Goal: Task Accomplishment & Management: Use online tool/utility

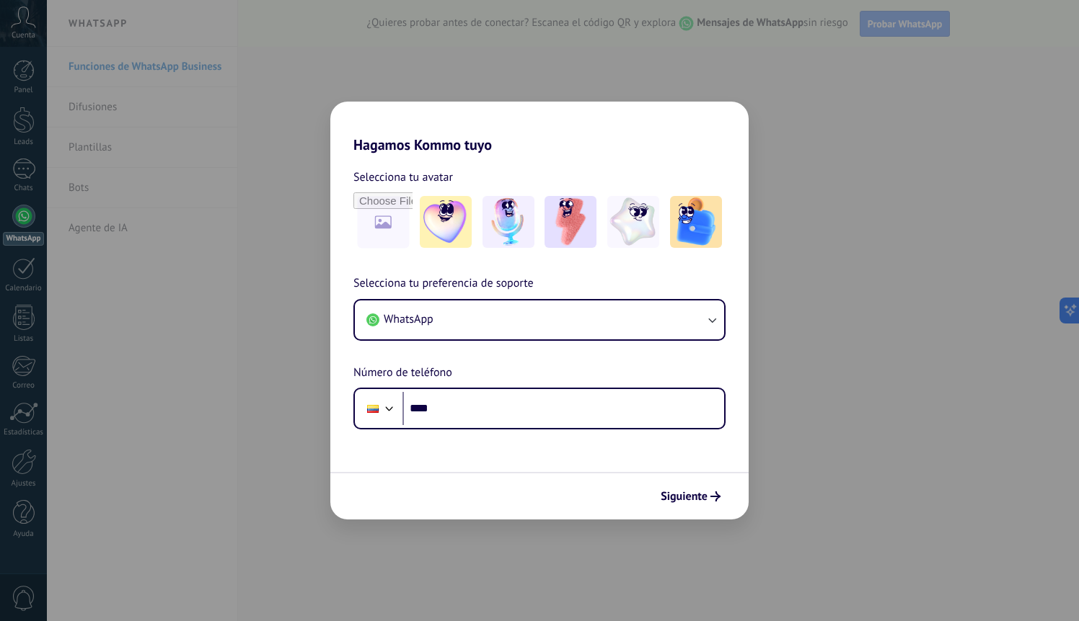
click at [831, 333] on div "Hagamos Kommo tuyo Selecciona tu avatar Selecciona tu preferencia de soporte Wh…" at bounding box center [539, 310] width 1079 height 621
click at [445, 227] on img at bounding box center [446, 222] width 52 height 52
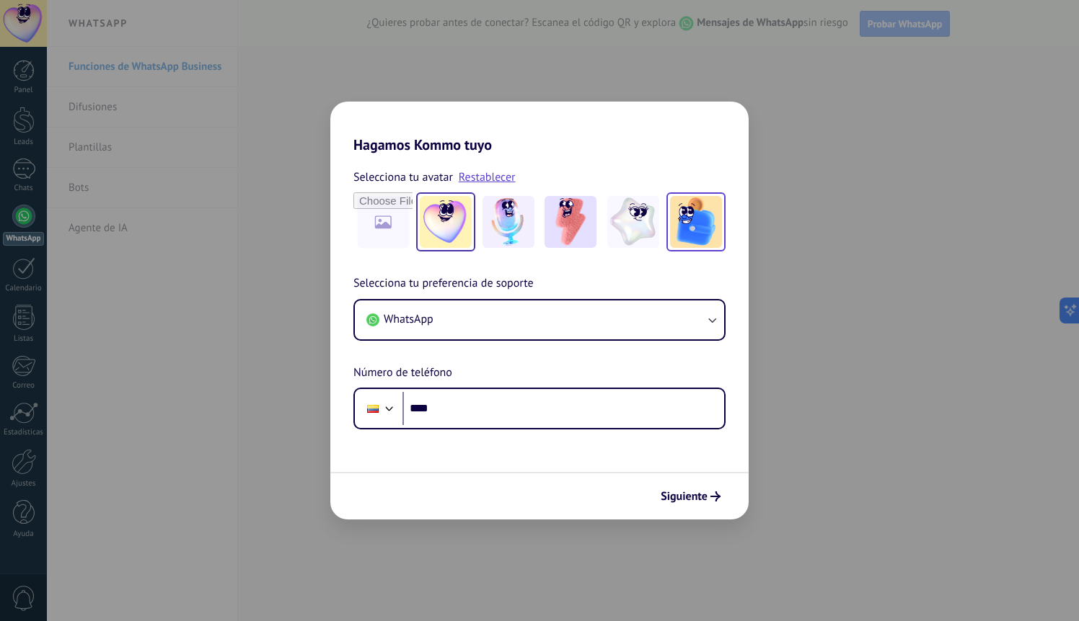
click at [700, 223] on img at bounding box center [696, 222] width 52 height 52
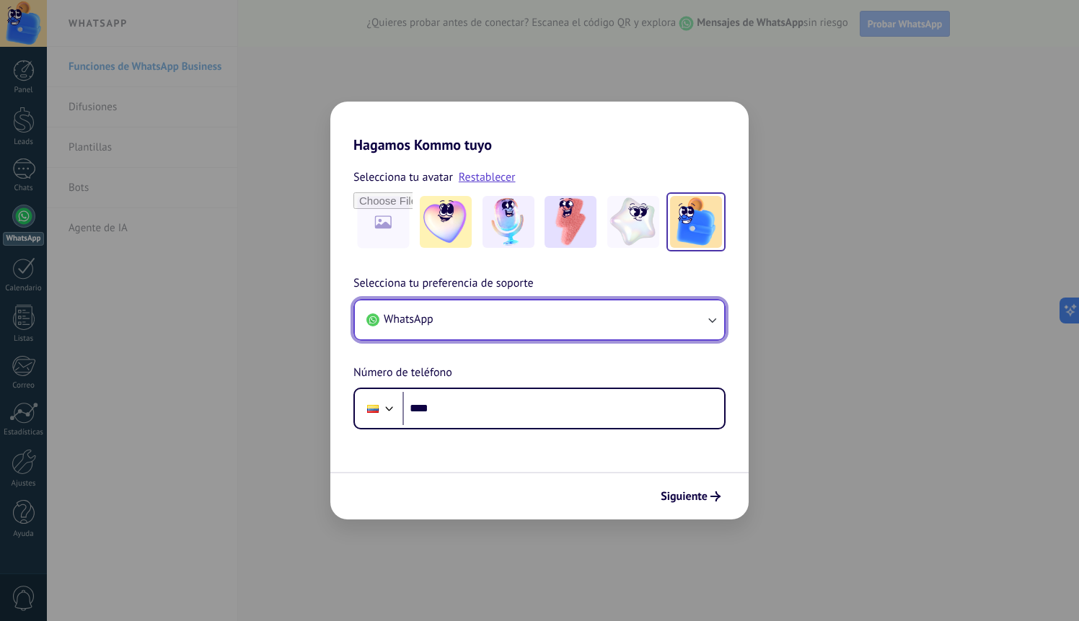
click at [433, 324] on span "WhatsApp" at bounding box center [409, 319] width 50 height 14
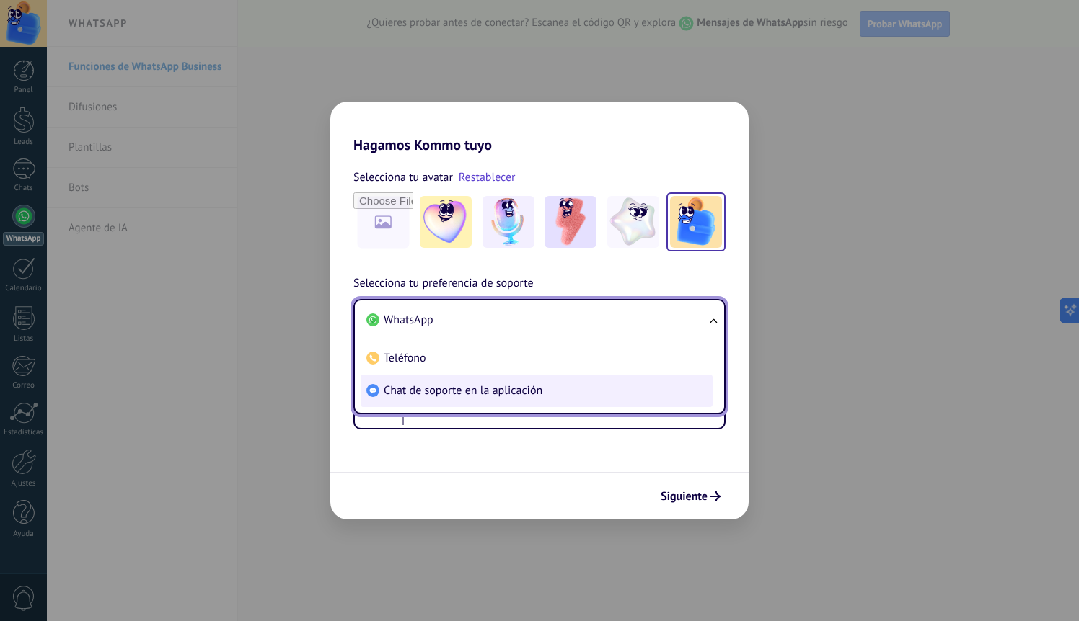
click at [413, 394] on span "Chat de soporte en la aplicación" at bounding box center [463, 391] width 159 height 14
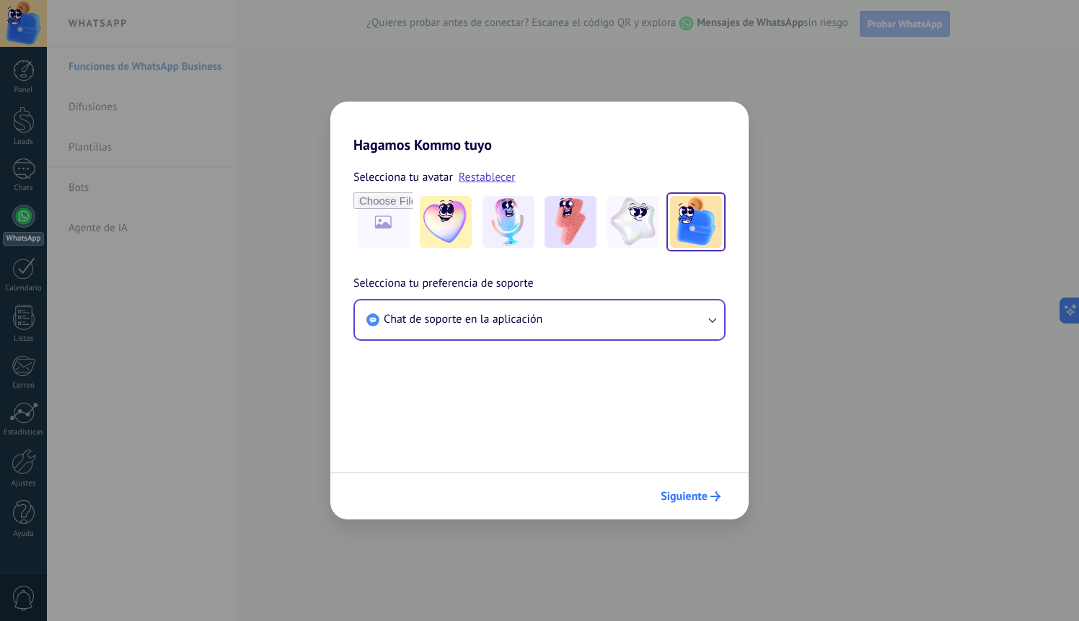
click at [694, 492] on span "Siguiente" at bounding box center [683, 497] width 47 height 10
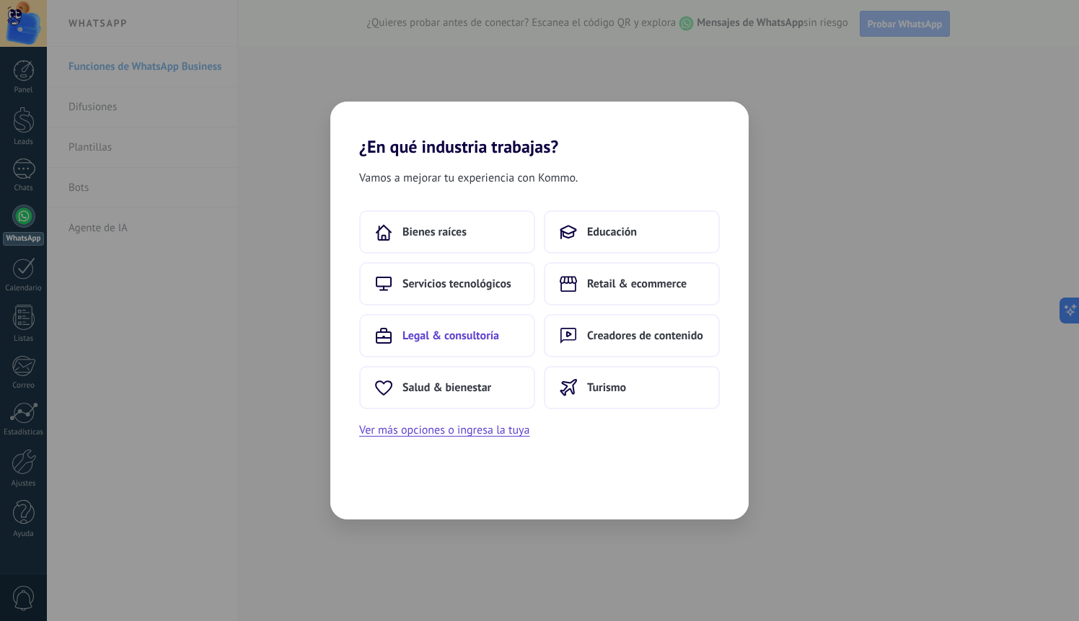
click at [461, 339] on span "Legal & consultoría" at bounding box center [450, 336] width 97 height 14
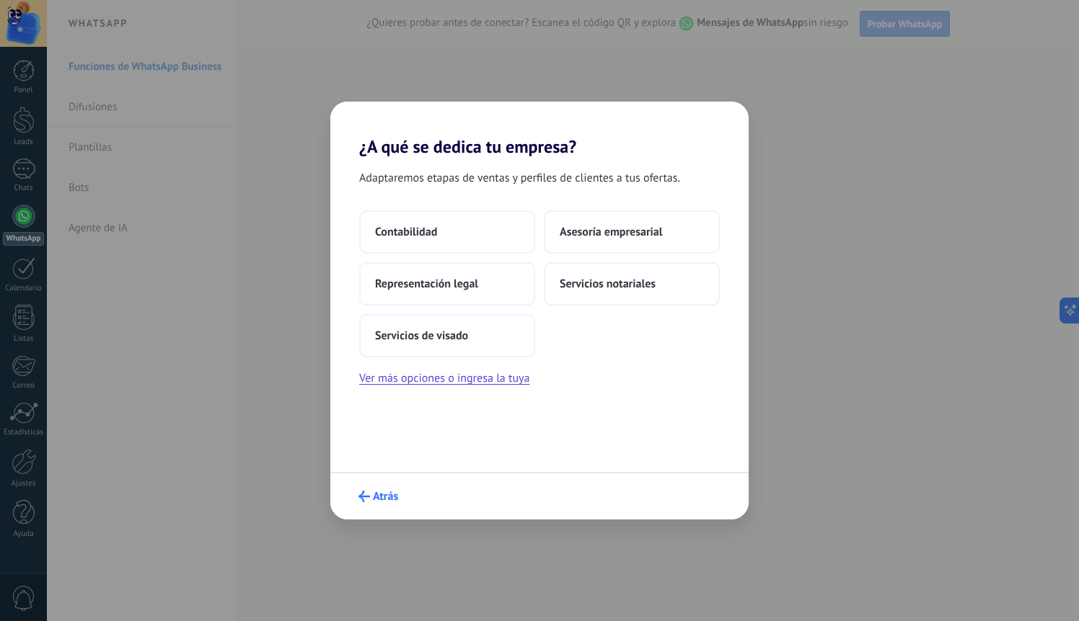
click at [363, 508] on button "Atrás" at bounding box center [378, 496] width 53 height 25
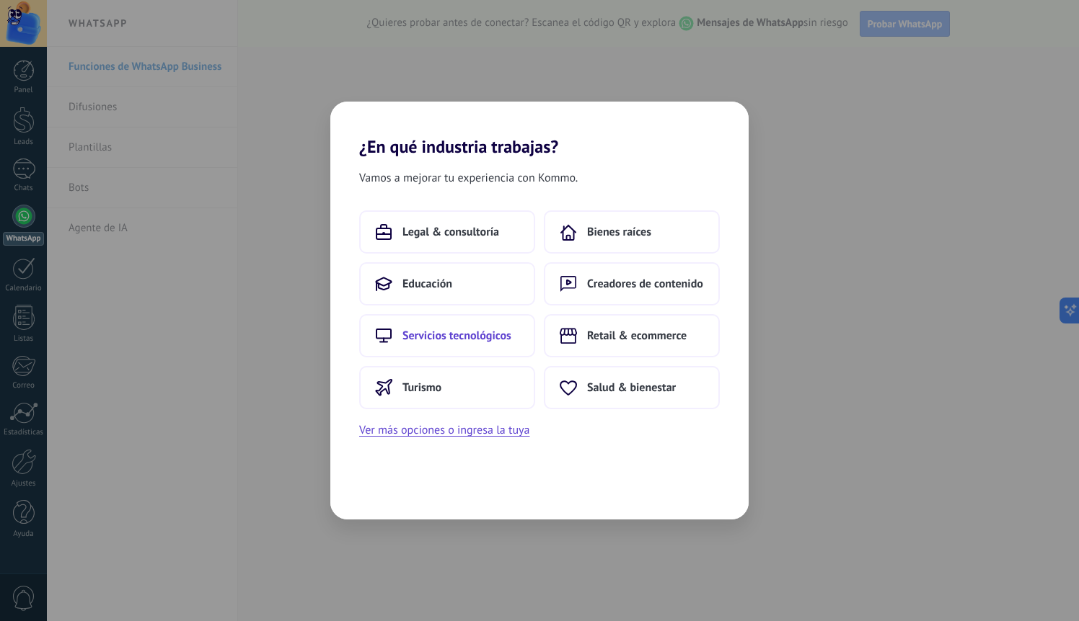
click at [461, 327] on button "Servicios tecnológicos" at bounding box center [447, 335] width 176 height 43
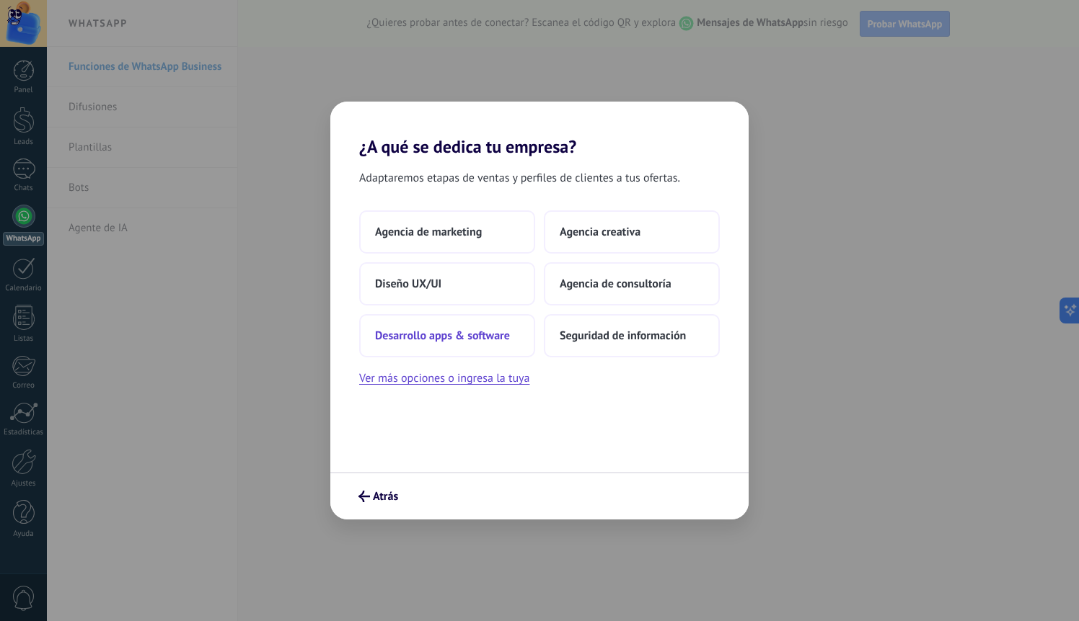
click at [502, 338] on span "Desarrollo apps & software" at bounding box center [442, 336] width 135 height 14
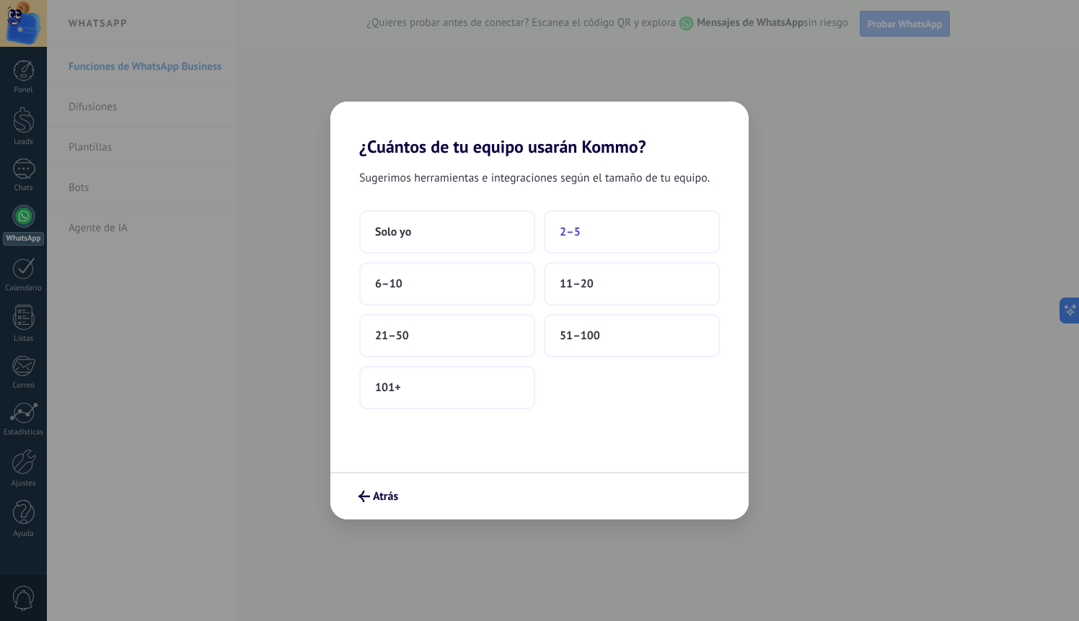
click at [567, 249] on button "2–5" at bounding box center [632, 232] width 176 height 43
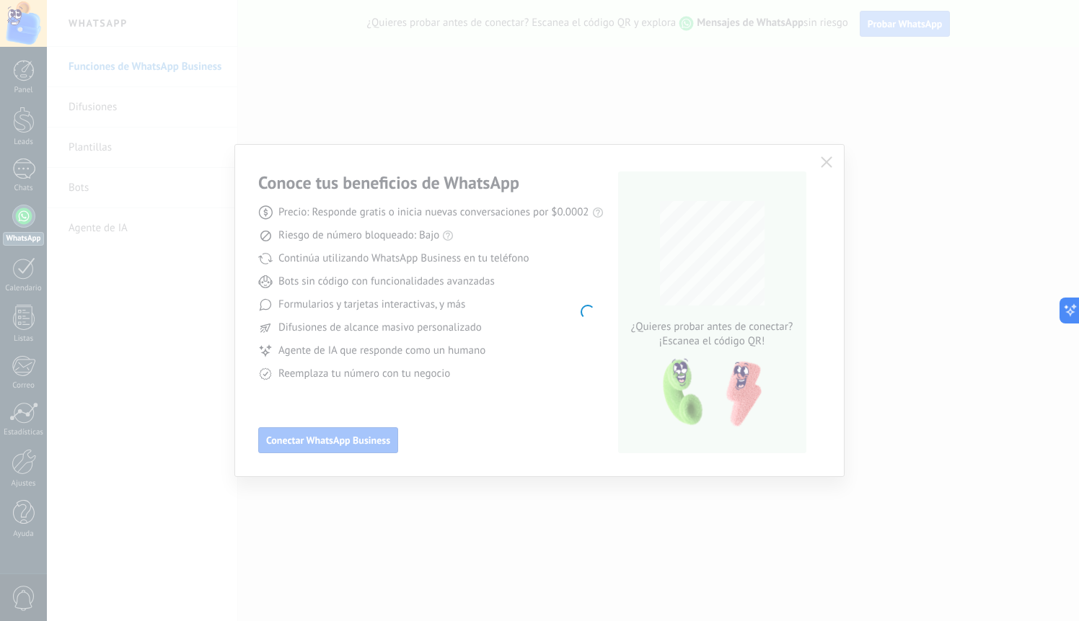
click at [827, 161] on body ".abccls-1,.abccls-2{fill-rule:evenodd}.abccls-2{fill:#fff} .abfcls-1{fill:none}…" at bounding box center [539, 310] width 1079 height 621
click at [614, 287] on body ".abccls-1,.abccls-2{fill-rule:evenodd}.abccls-2{fill:#fff} .abfcls-1{fill:none}…" at bounding box center [539, 310] width 1079 height 621
click at [613, 287] on body ".abccls-1,.abccls-2{fill-rule:evenodd}.abccls-2{fill:#fff} .abfcls-1{fill:none}…" at bounding box center [539, 310] width 1079 height 621
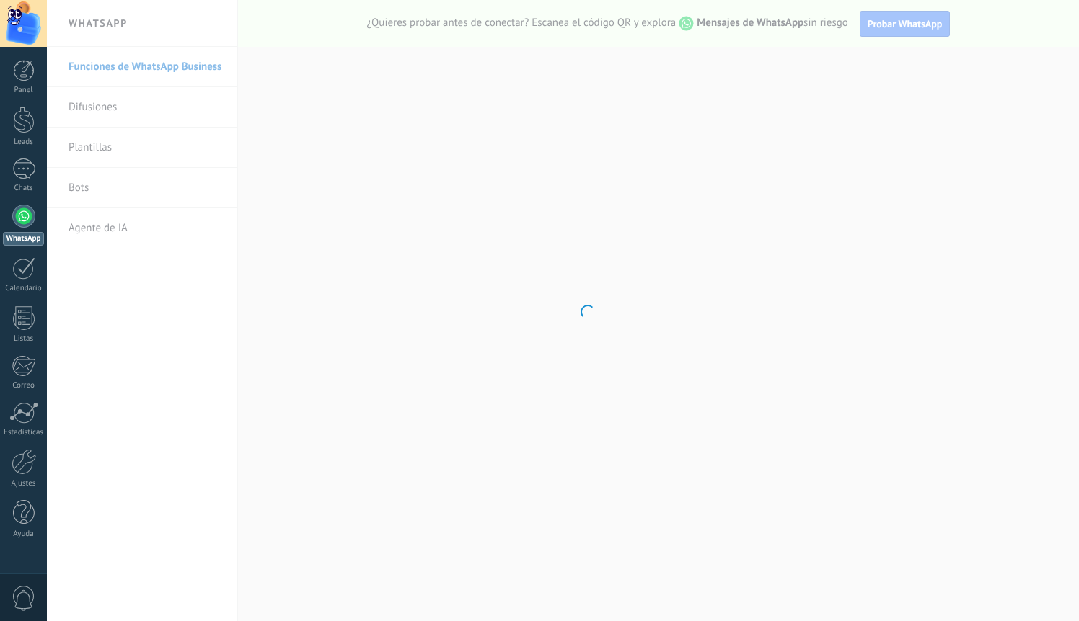
click at [30, 74] on div at bounding box center [24, 71] width 22 height 22
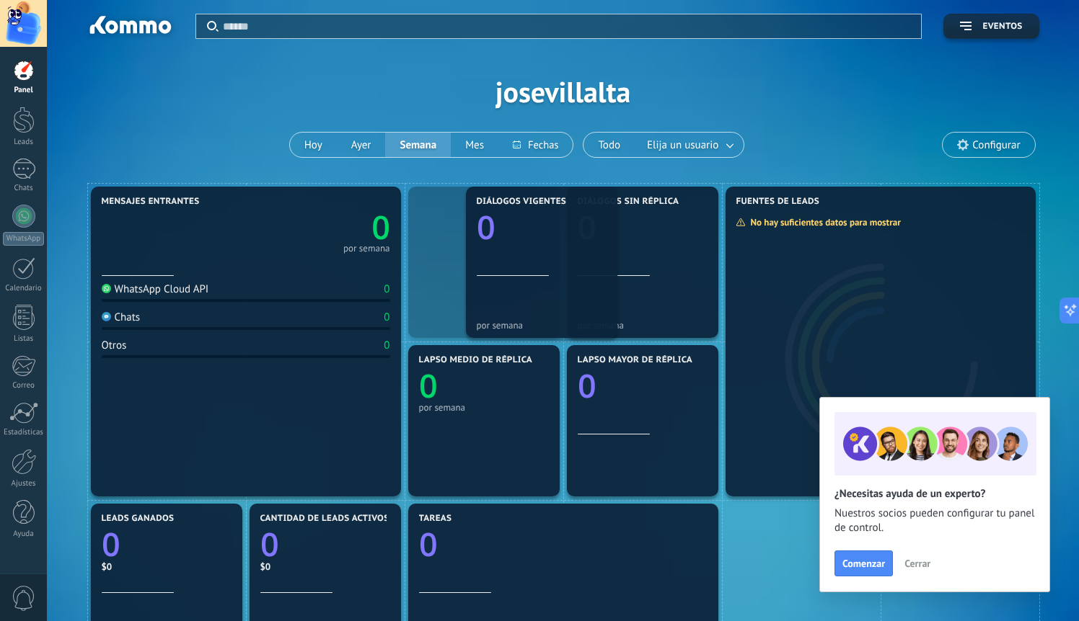
drag, startPoint x: 491, startPoint y: 270, endPoint x: 546, endPoint y: 265, distance: 55.7
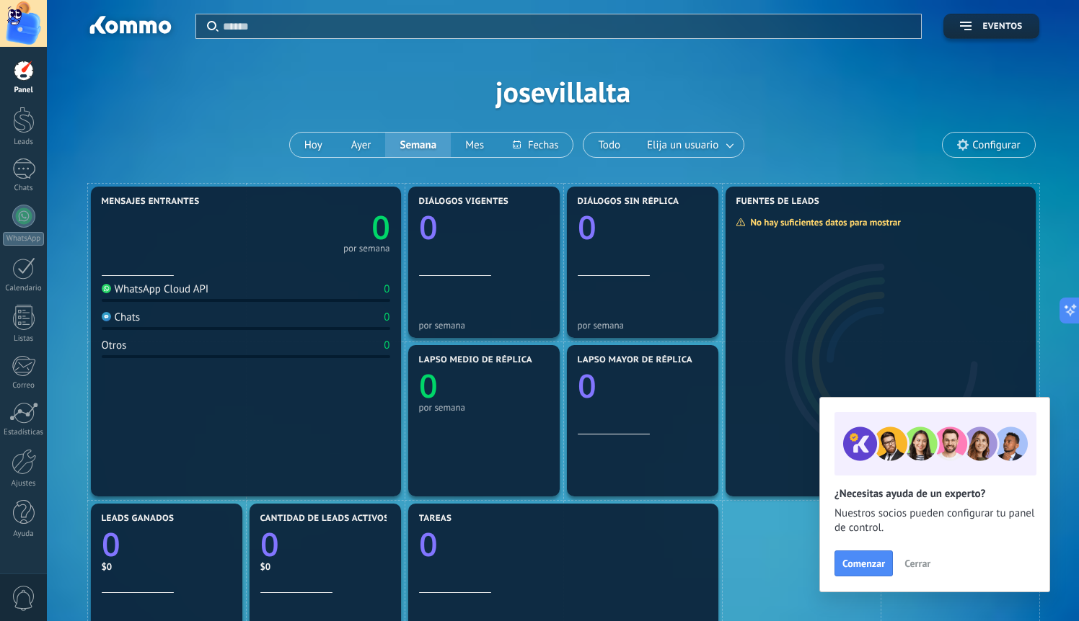
click at [914, 561] on span "Cerrar" at bounding box center [917, 564] width 26 height 10
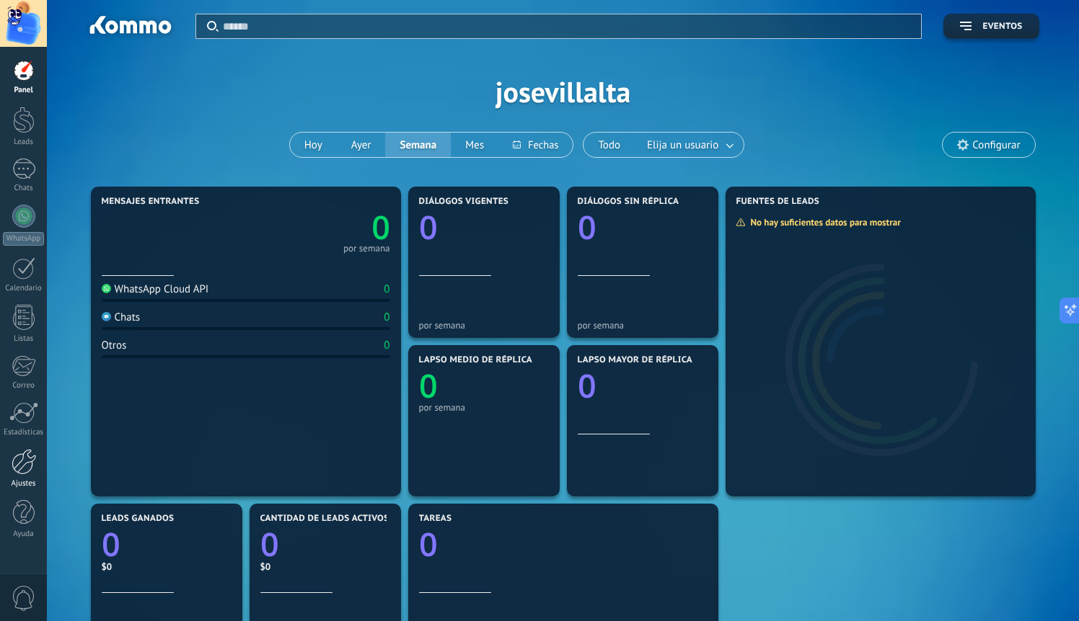
click at [25, 456] on div at bounding box center [24, 462] width 25 height 26
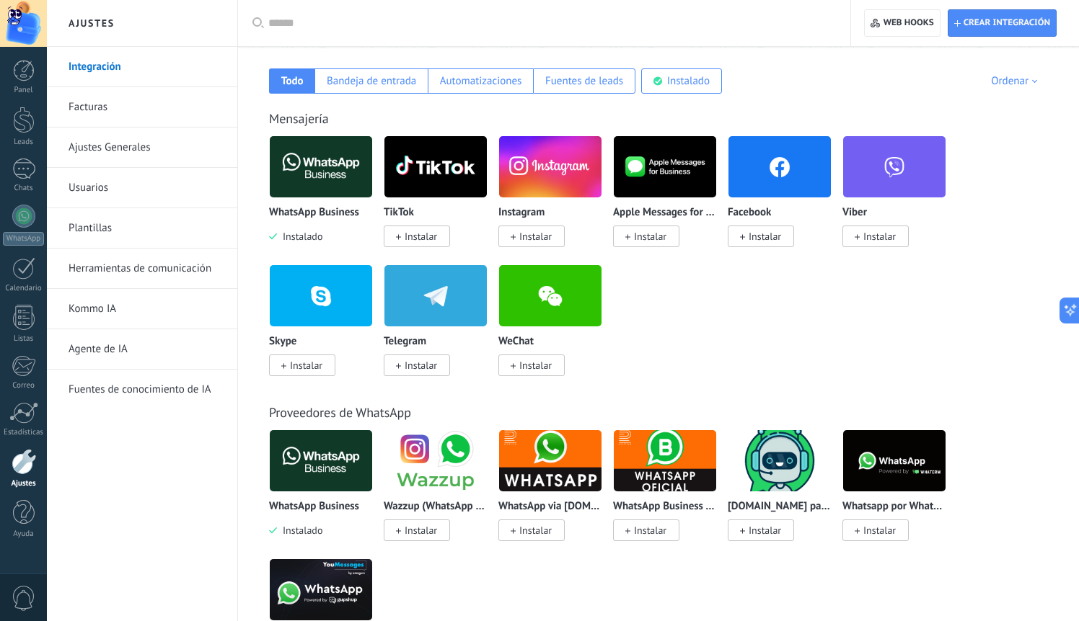
scroll to position [240, 0]
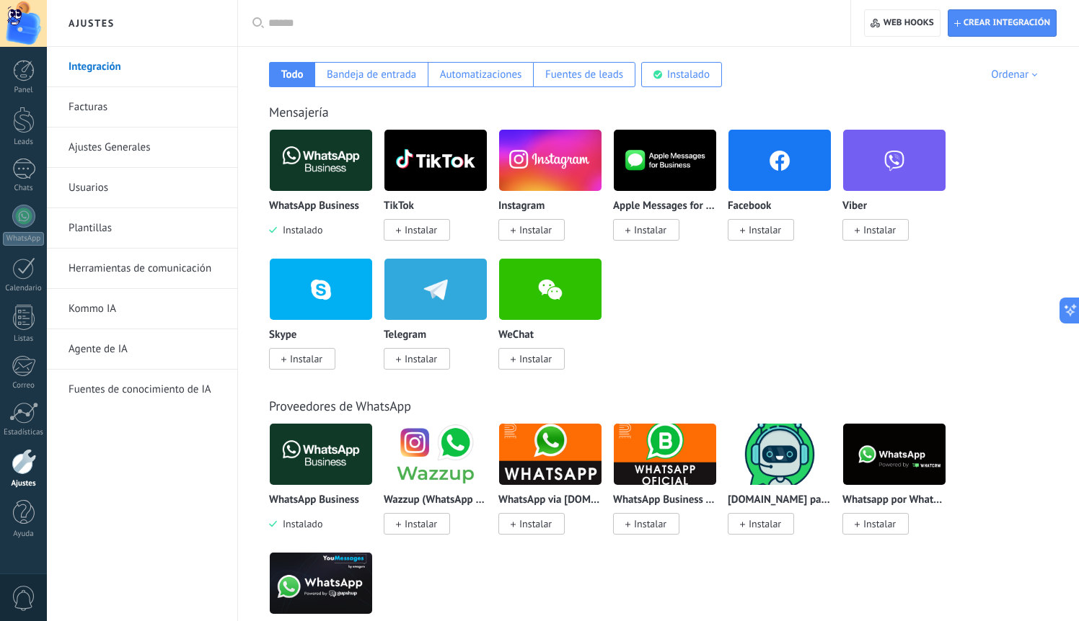
click at [544, 226] on span "Instalar" at bounding box center [535, 229] width 32 height 13
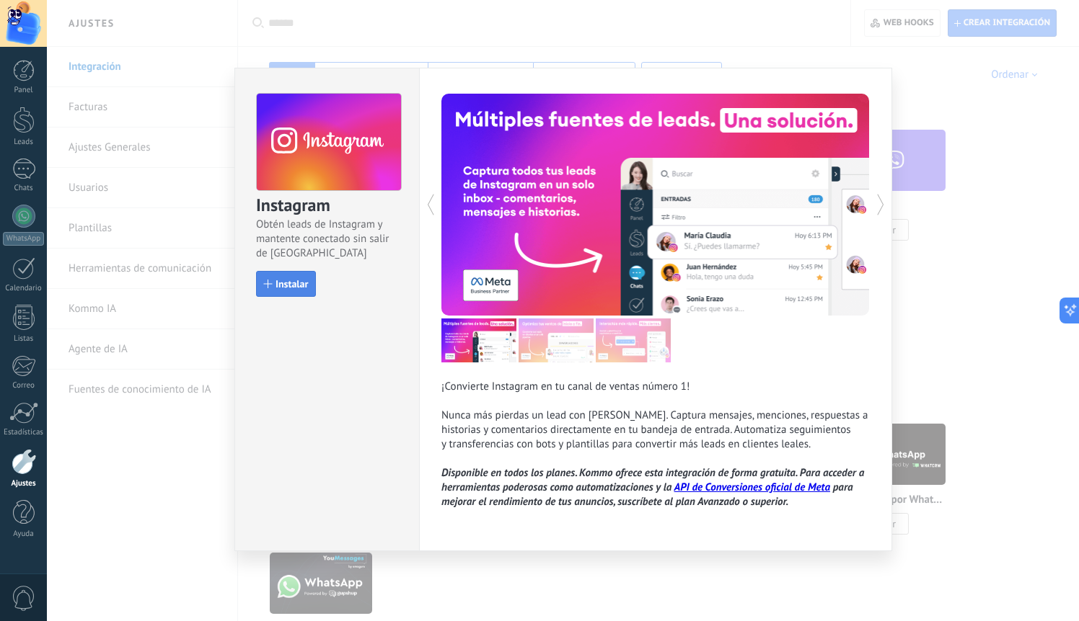
click at [294, 286] on span "Instalar" at bounding box center [291, 284] width 32 height 10
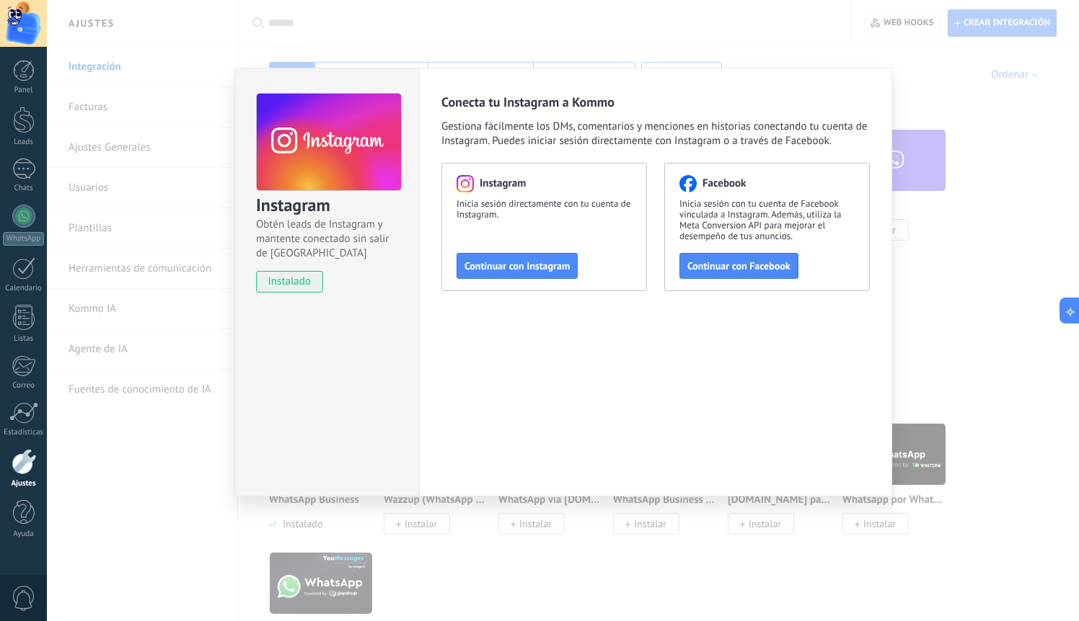
click at [912, 87] on div "Instagram Obtén leads de Instagram y mantente conectado sin salir de Kommo inst…" at bounding box center [563, 310] width 1032 height 621
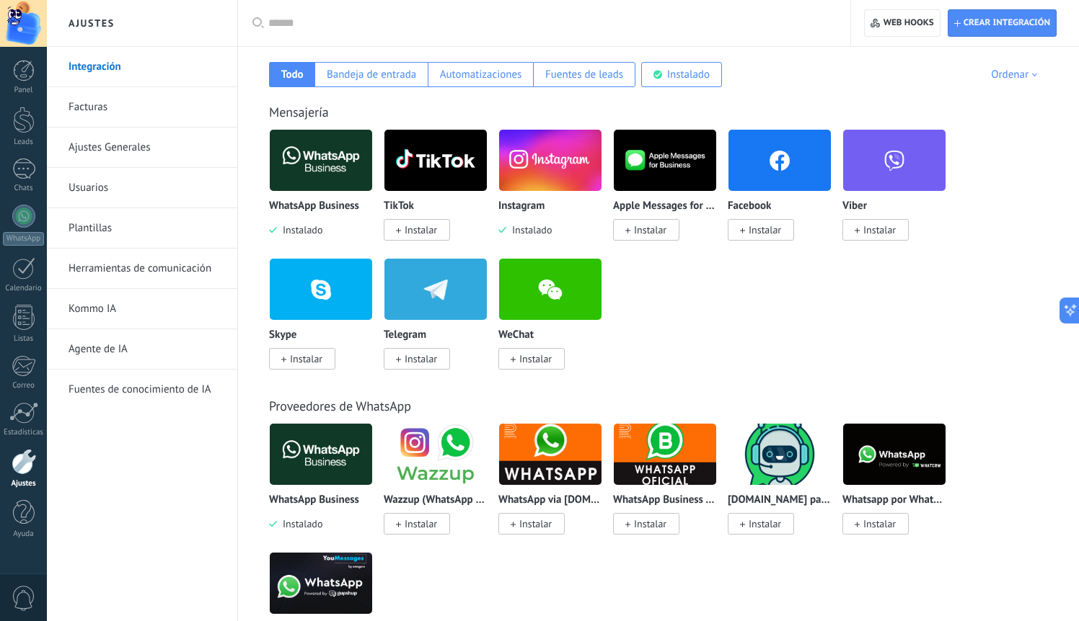
click at [765, 230] on span "Instalar" at bounding box center [764, 229] width 32 height 13
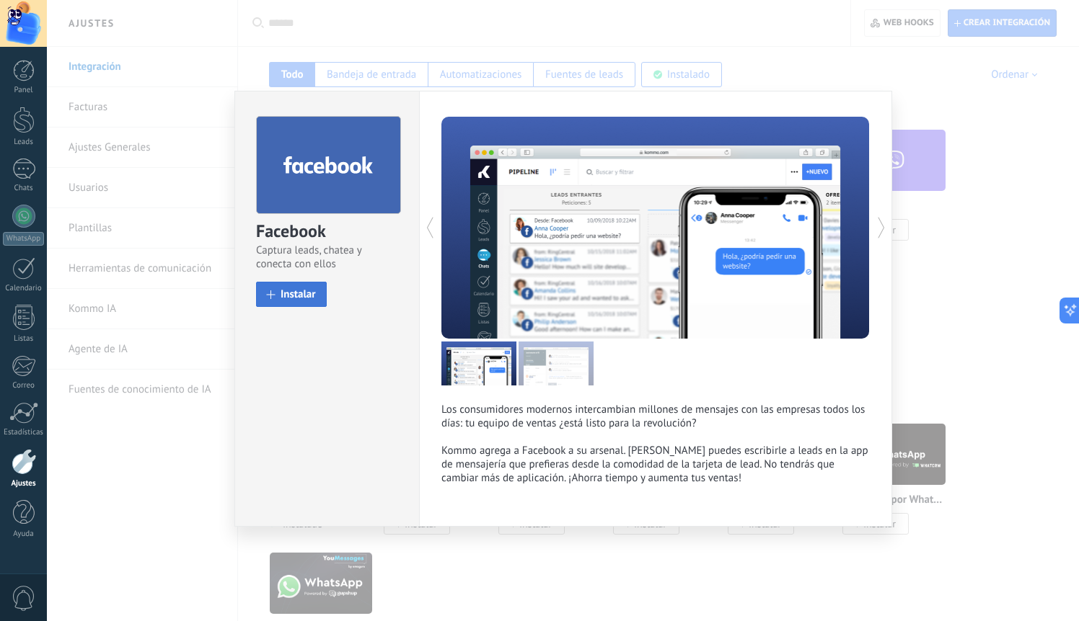
click at [304, 294] on span "Instalar" at bounding box center [297, 294] width 35 height 11
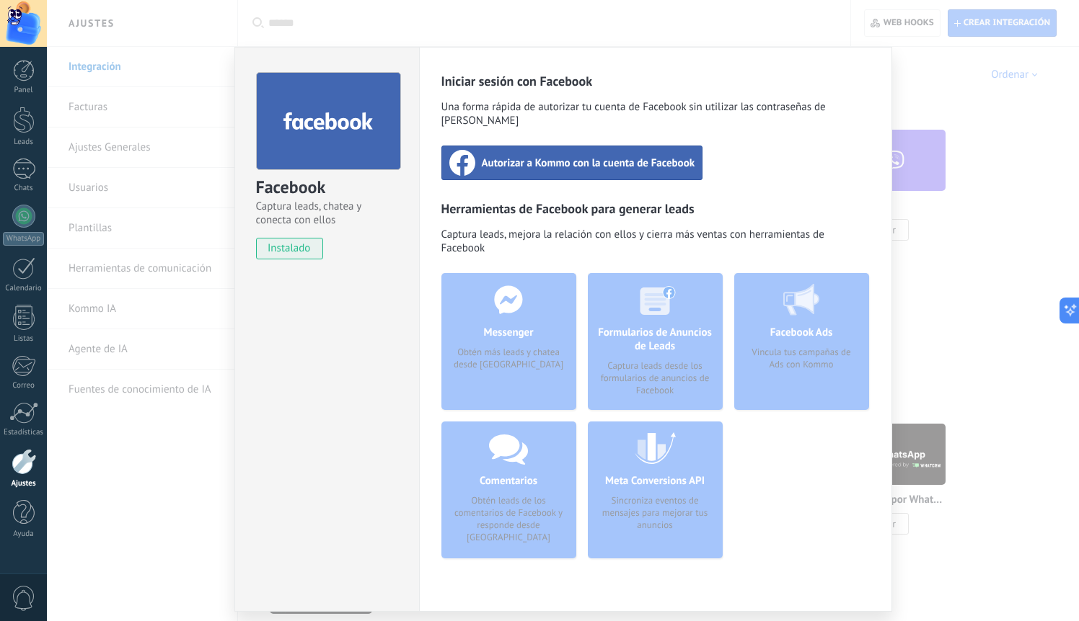
click at [918, 179] on div "Facebook Captura leads, chatea y conecta con ellos instalado Desinstalar Inicia…" at bounding box center [563, 310] width 1032 height 621
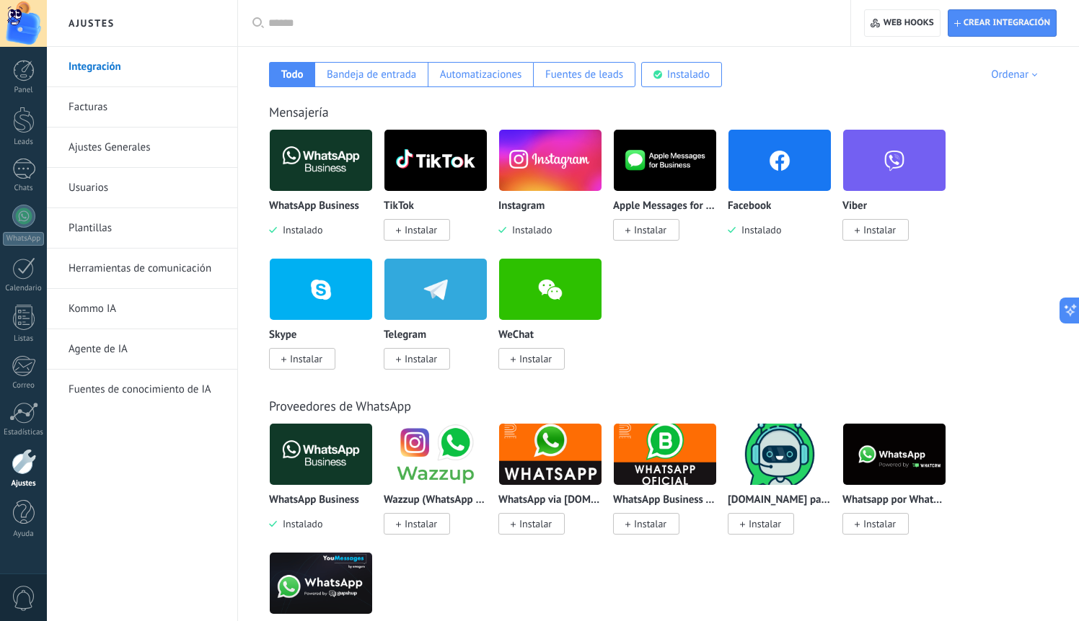
click at [422, 236] on span "Instalar" at bounding box center [420, 229] width 32 height 13
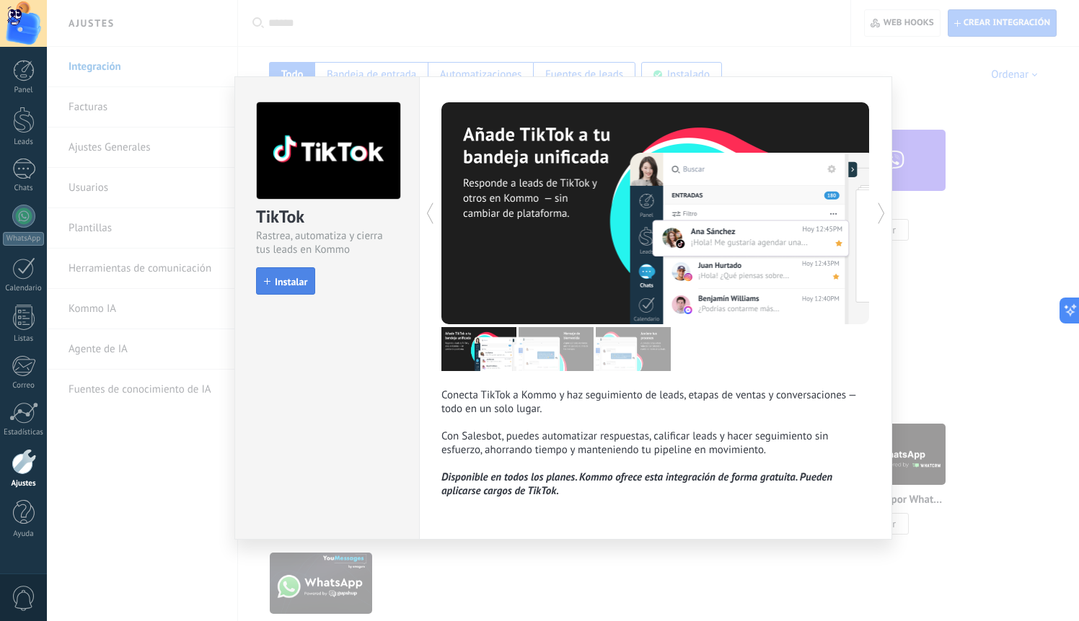
click at [291, 278] on span "Instalar" at bounding box center [291, 282] width 32 height 10
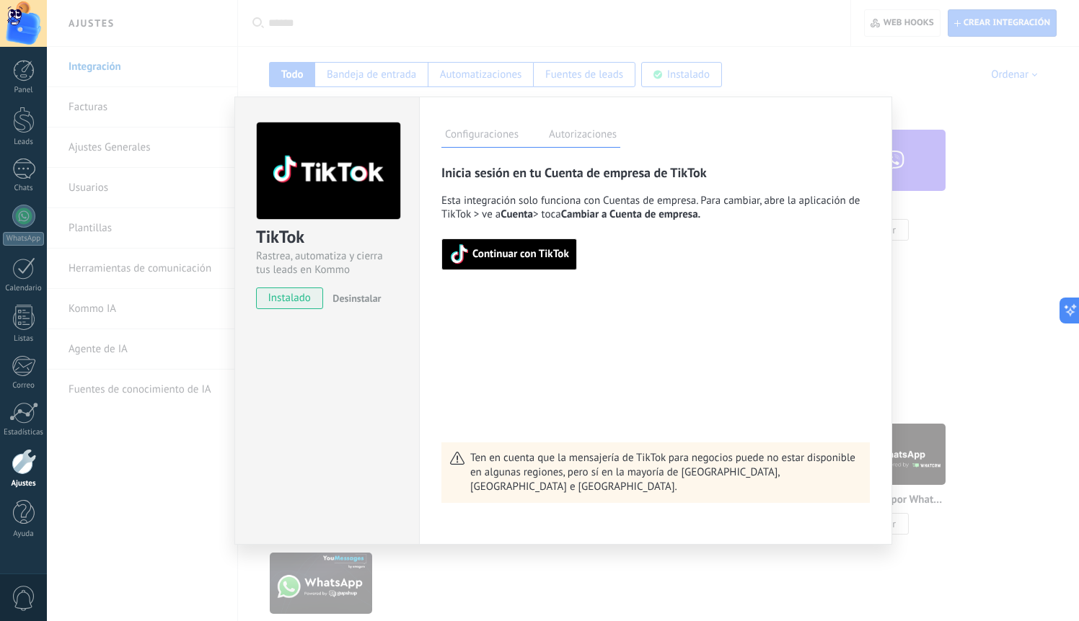
click at [916, 182] on div "TikTok Rastrea, automatiza y cierra tus leads en Kommo instalado Desinstalar Co…" at bounding box center [563, 310] width 1032 height 621
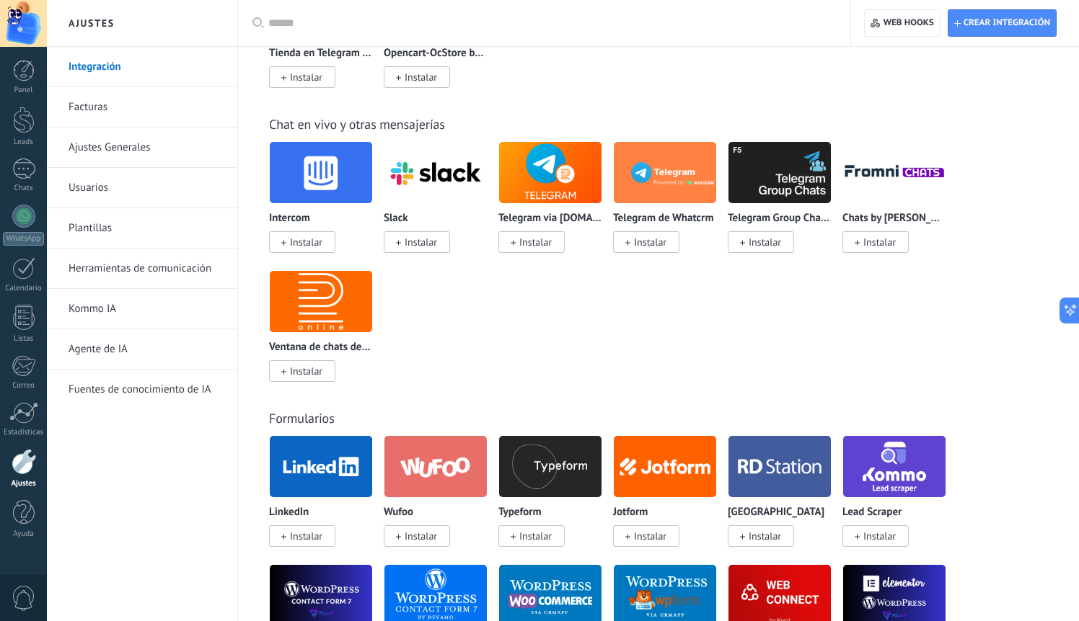
scroll to position [1110, 0]
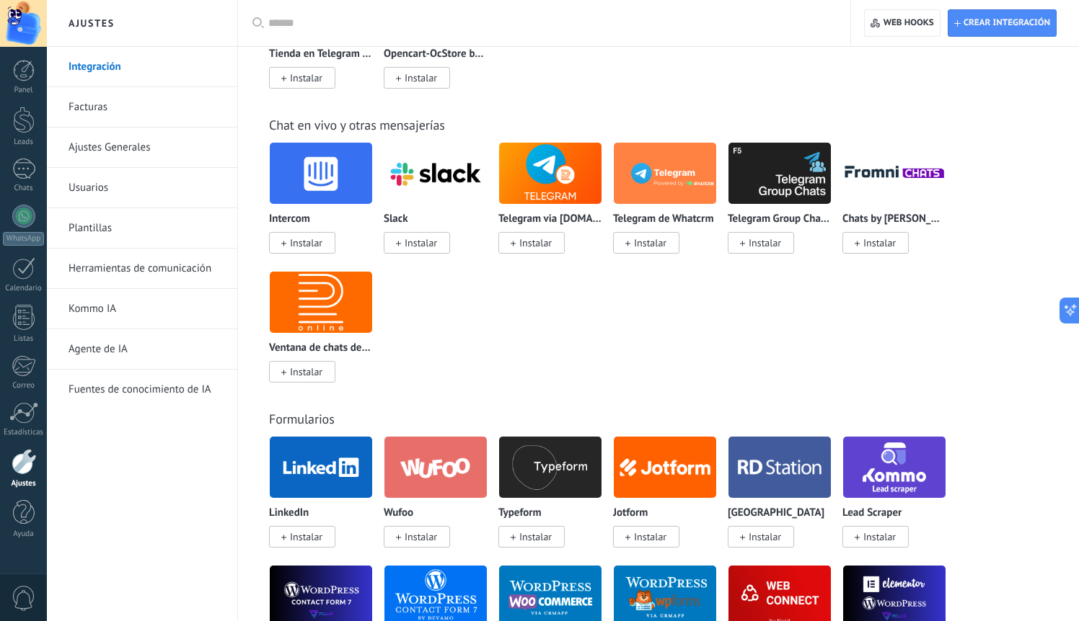
click at [324, 176] on img at bounding box center [321, 173] width 102 height 70
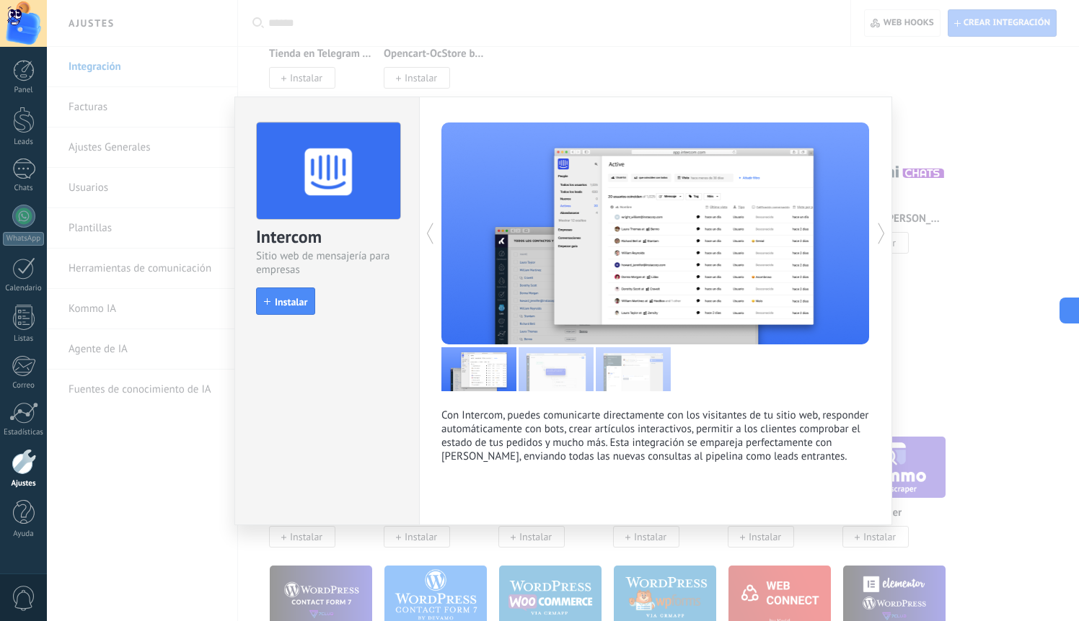
click at [616, 56] on div "Intercom Sitio web de mensajería para empresas install Instalar Con Intercom, p…" at bounding box center [563, 310] width 1032 height 621
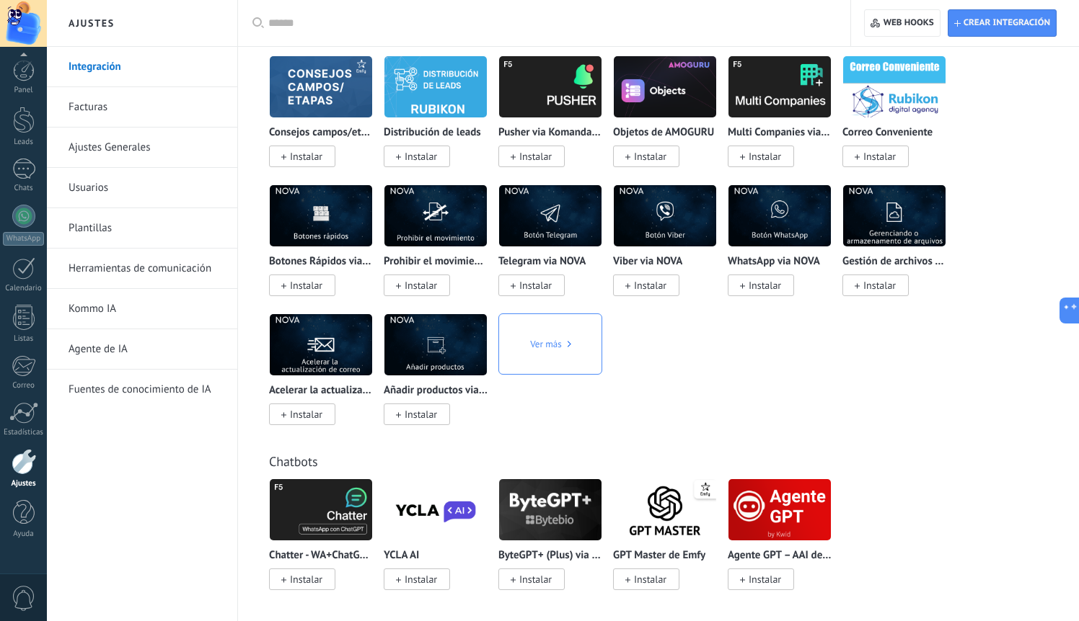
scroll to position [3774, 0]
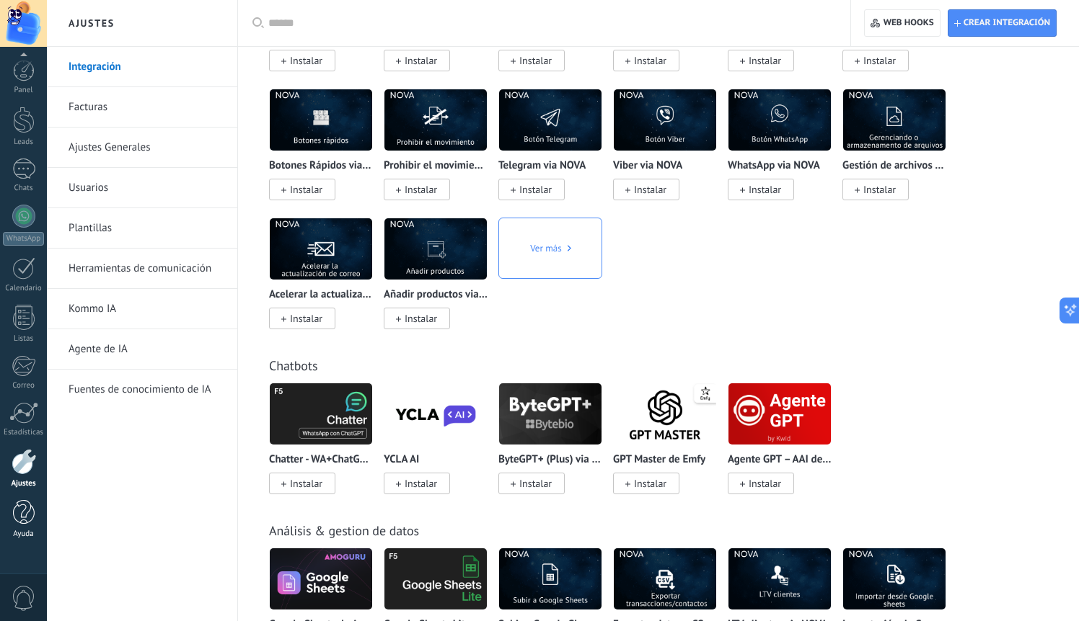
click at [12, 534] on div "Ayuda" at bounding box center [24, 534] width 42 height 9
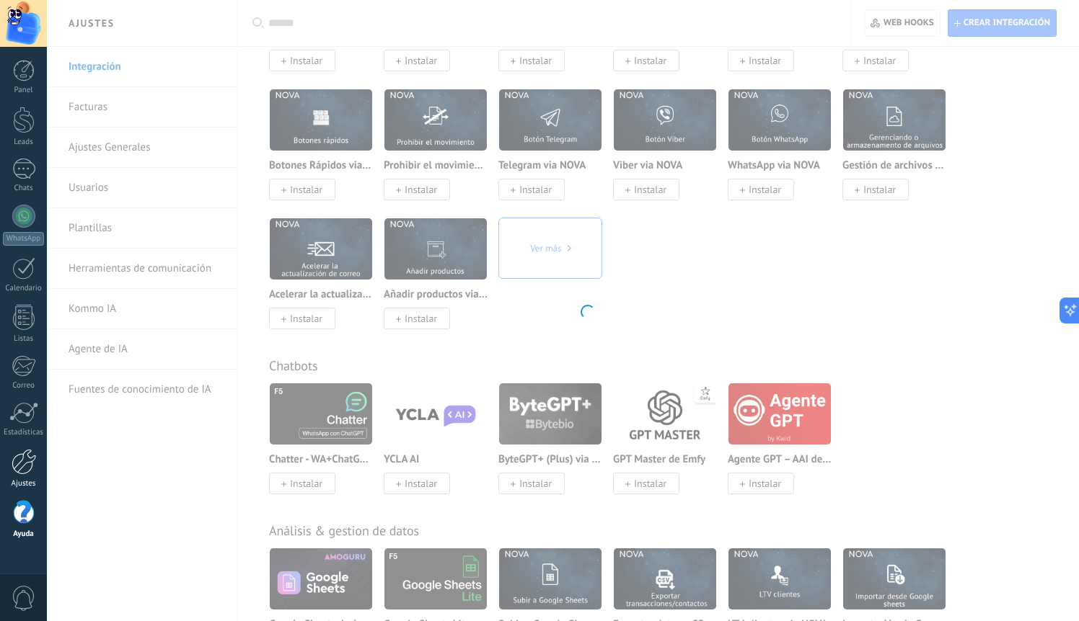
click at [19, 465] on div at bounding box center [24, 462] width 25 height 26
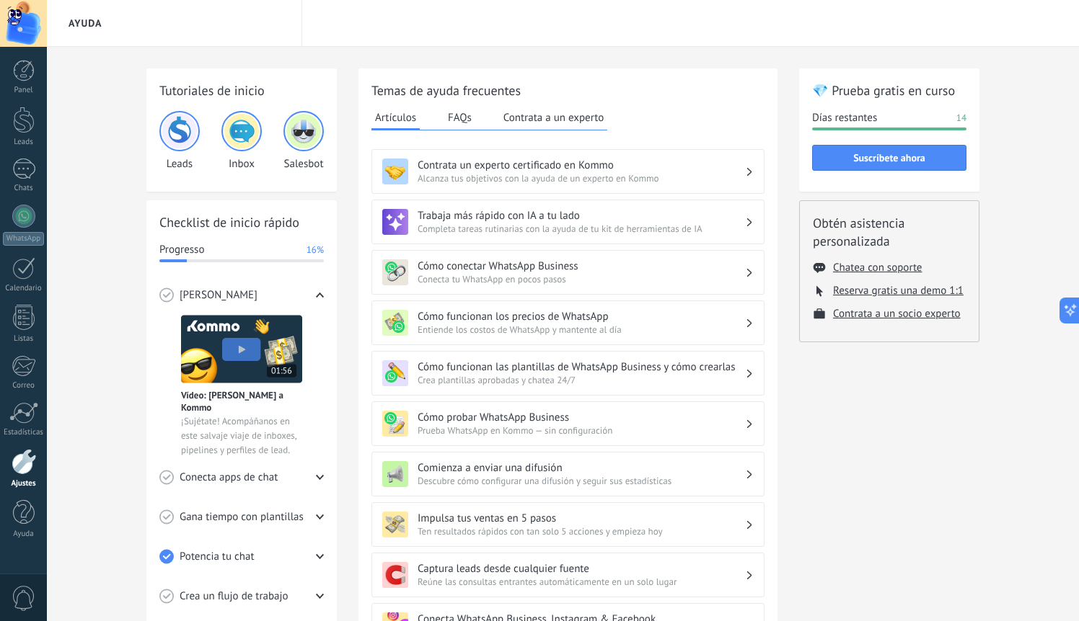
click at [22, 477] on div "Ajustes" at bounding box center [23, 469] width 47 height 40
click at [24, 507] on div at bounding box center [24, 512] width 22 height 25
click at [31, 466] on div at bounding box center [24, 462] width 25 height 26
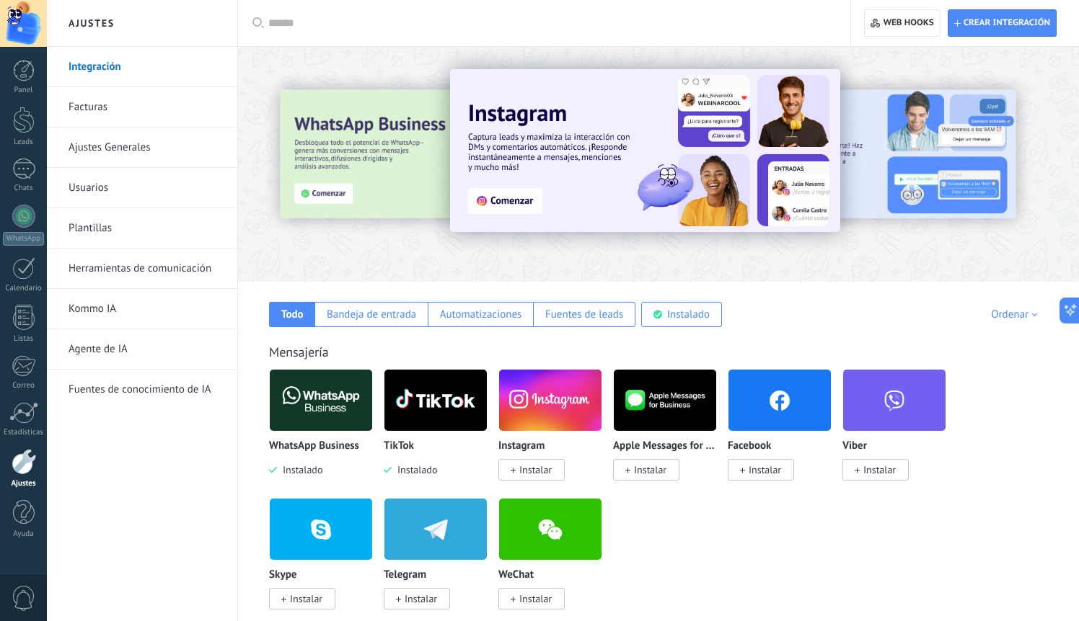
click at [154, 161] on link "Ajustes Generales" at bounding box center [145, 148] width 154 height 40
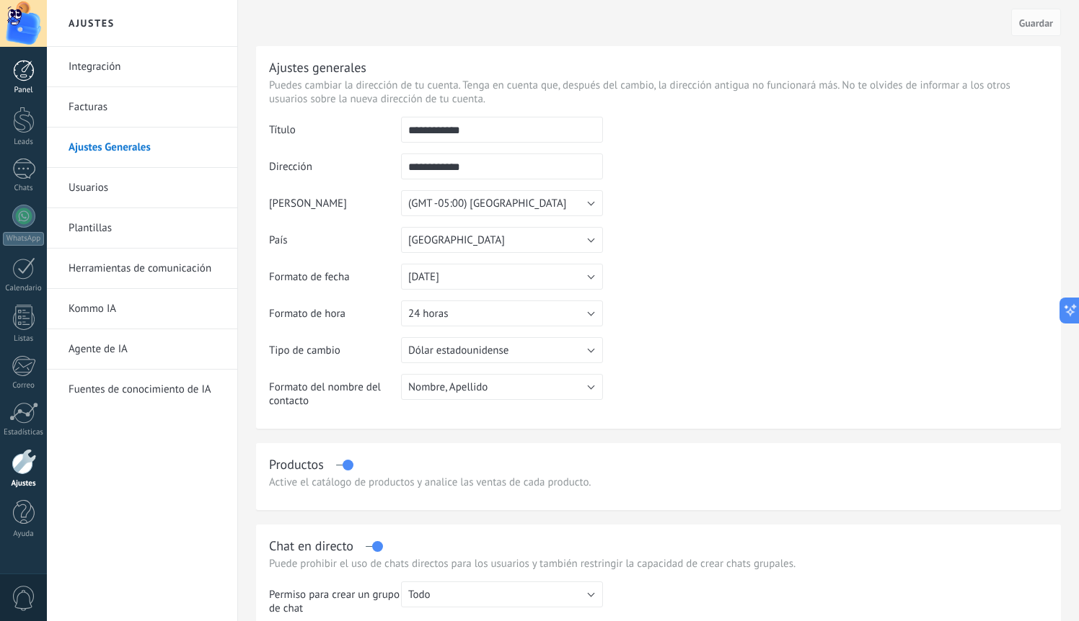
click at [19, 85] on div "Panel" at bounding box center [23, 77] width 47 height 35
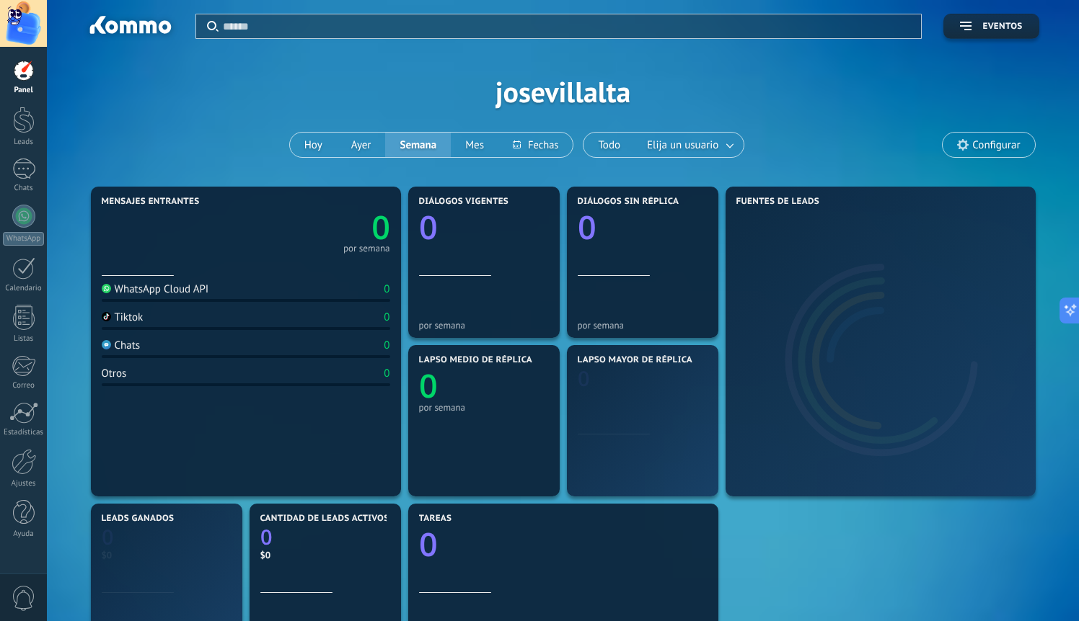
scroll to position [28, 0]
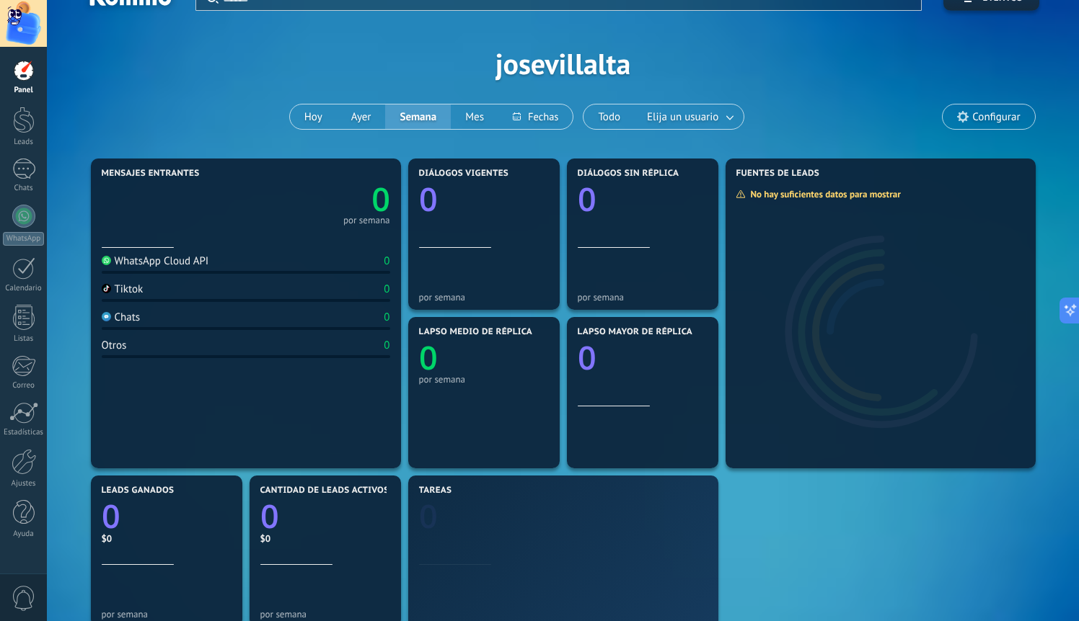
click at [205, 223] on div "0 por semana" at bounding box center [246, 201] width 288 height 45
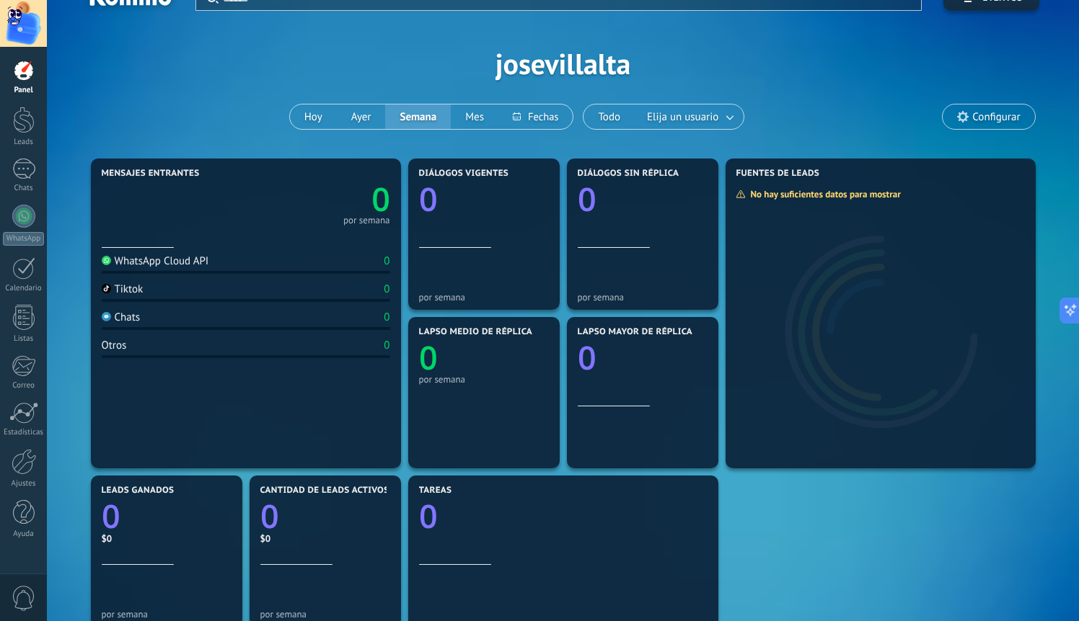
click at [192, 264] on div "WhatsApp Cloud API" at bounding box center [155, 261] width 107 height 14
click at [25, 172] on div at bounding box center [23, 169] width 23 height 21
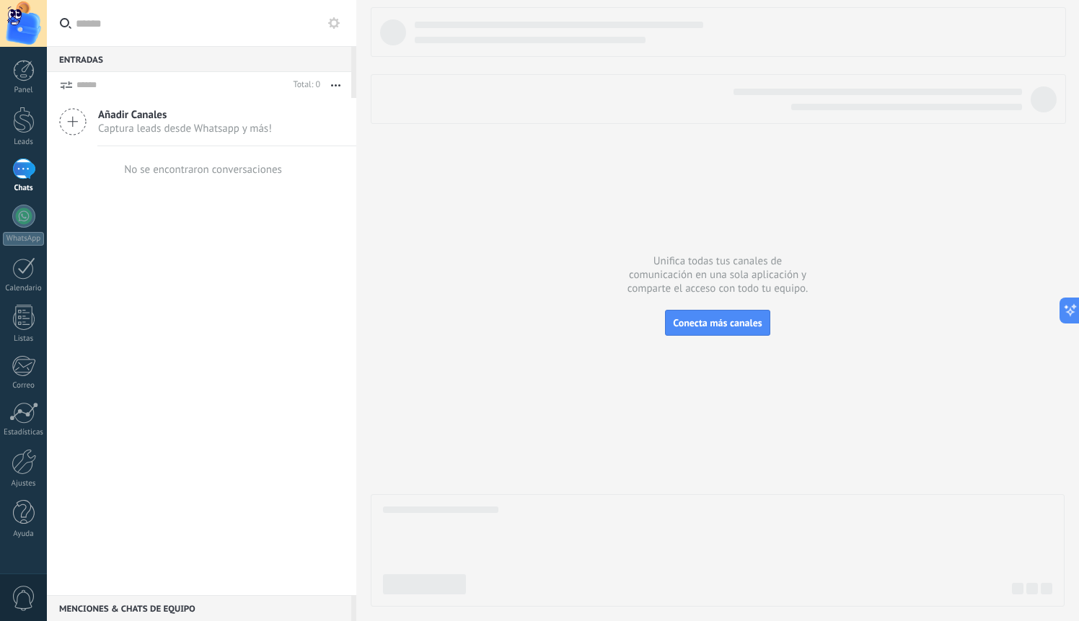
click at [214, 118] on span "Añadir Canales" at bounding box center [185, 115] width 174 height 14
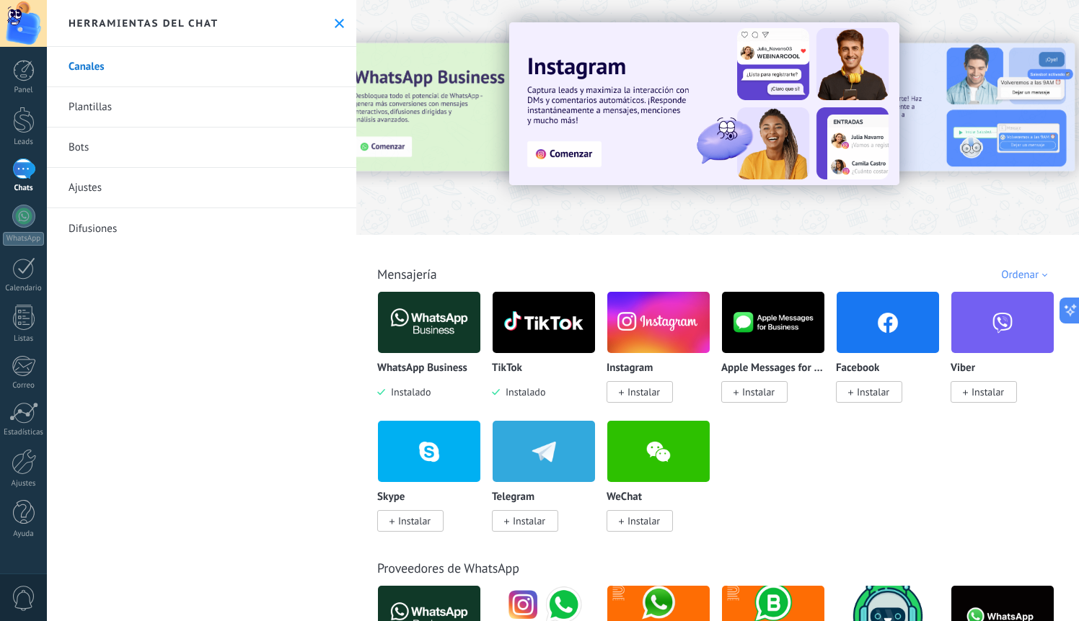
click at [345, 21] on button at bounding box center [339, 23] width 12 height 12
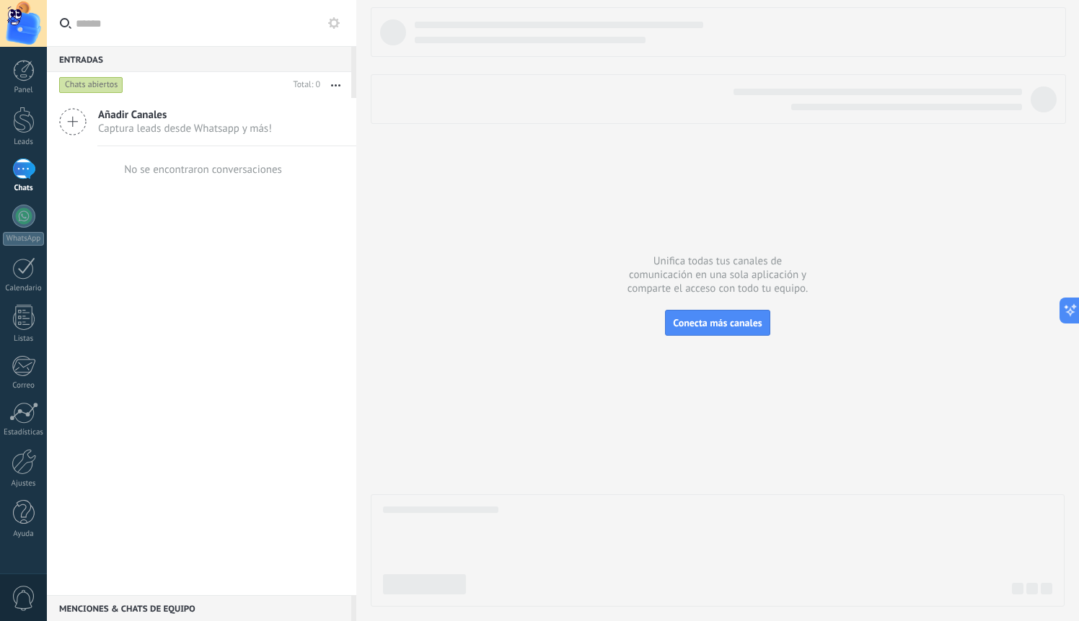
click at [196, 119] on span "Añadir Canales" at bounding box center [185, 115] width 174 height 14
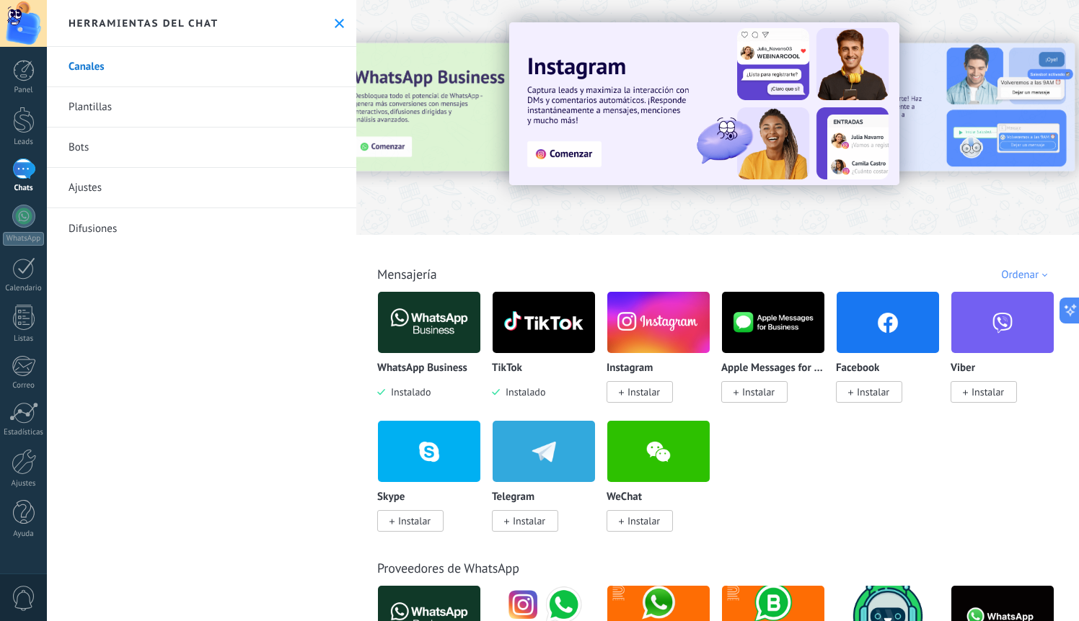
click at [102, 155] on link "Bots" at bounding box center [201, 148] width 309 height 40
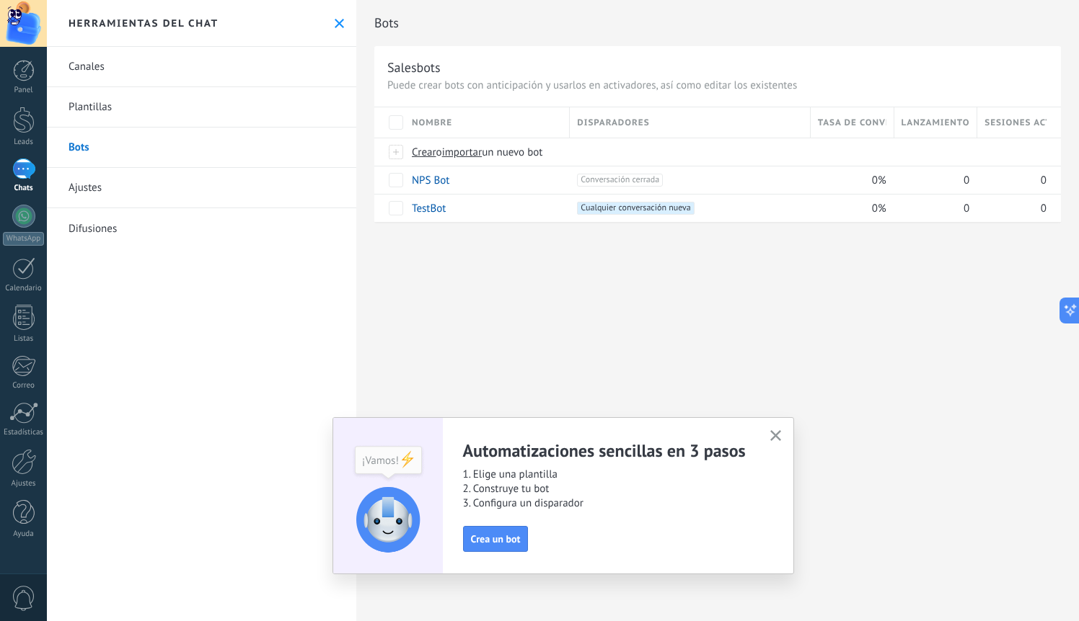
click at [130, 104] on link "Plantillas" at bounding box center [201, 107] width 309 height 40
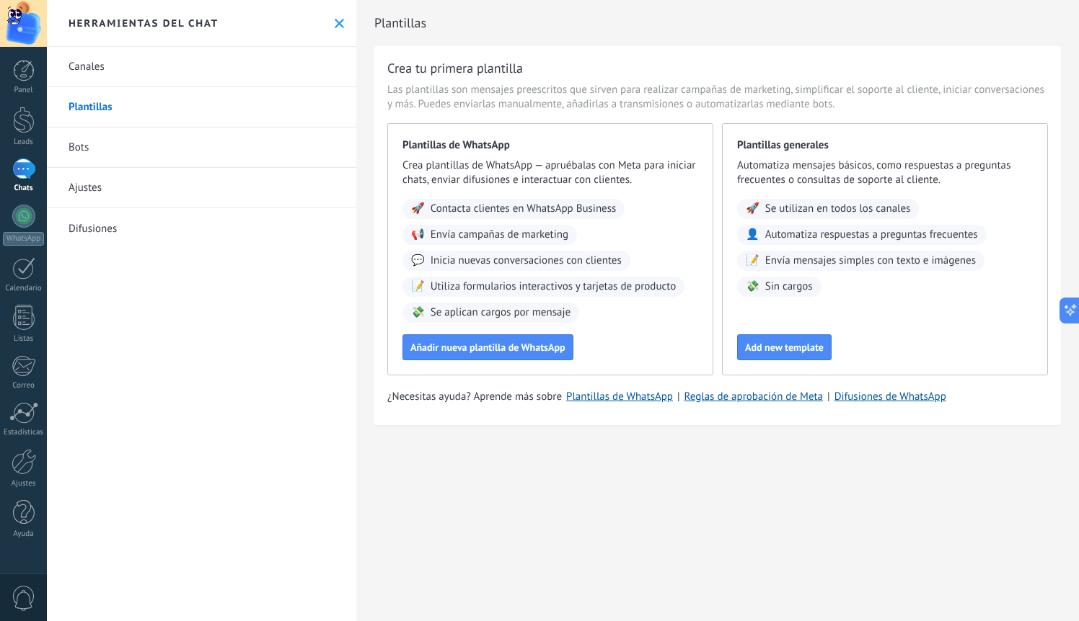
click at [350, 22] on div "Herramientas del chat" at bounding box center [201, 23] width 309 height 47
click at [337, 24] on icon at bounding box center [339, 23] width 9 height 9
